Goal: Transaction & Acquisition: Book appointment/travel/reservation

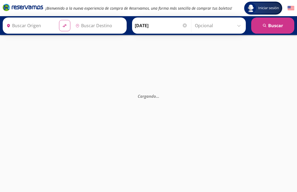
type input "[PERSON_NAME], [GEOGRAPHIC_DATA]"
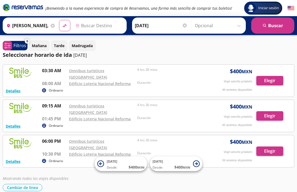
type input "[GEOGRAPHIC_DATA], [GEOGRAPHIC_DATA]"
click at [264, 111] on button "Elegir" at bounding box center [270, 115] width 27 height 9
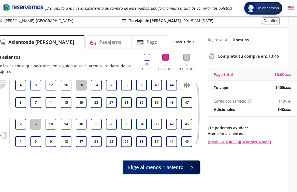
scroll to position [1, 0]
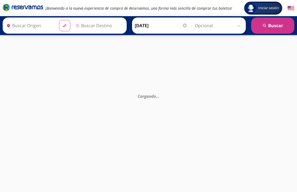
type input "[GEOGRAPHIC_DATA], [GEOGRAPHIC_DATA]"
type input "[PERSON_NAME], [GEOGRAPHIC_DATA]"
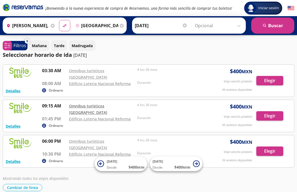
click at [103, 104] on link "Omnibus turísticos [GEOGRAPHIC_DATA]" at bounding box center [88, 110] width 38 height 12
